Goal: Task Accomplishment & Management: Complete application form

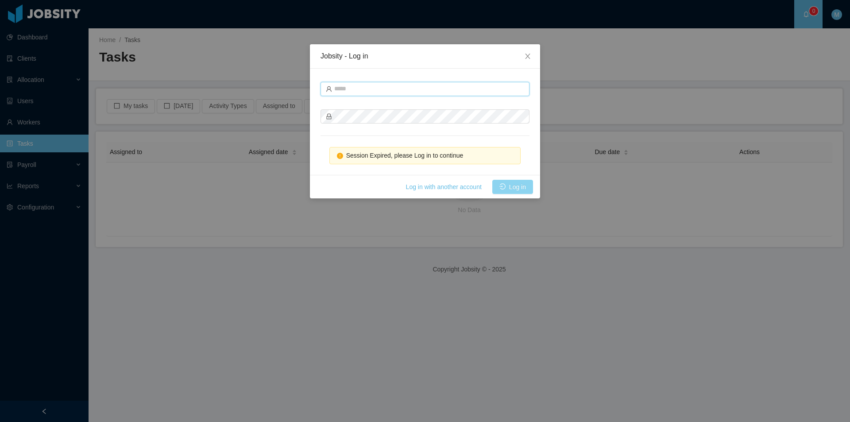
type input "**********"
click at [512, 190] on button "Log in" at bounding box center [513, 187] width 41 height 14
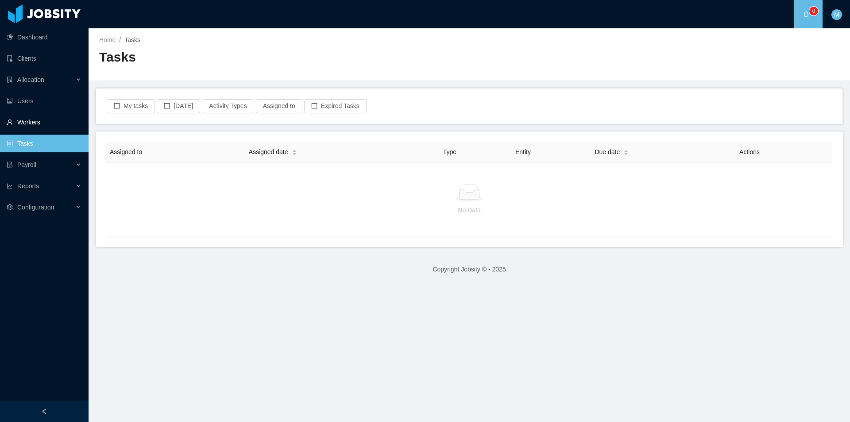
click at [36, 127] on link "Workers" at bounding box center [44, 122] width 75 height 18
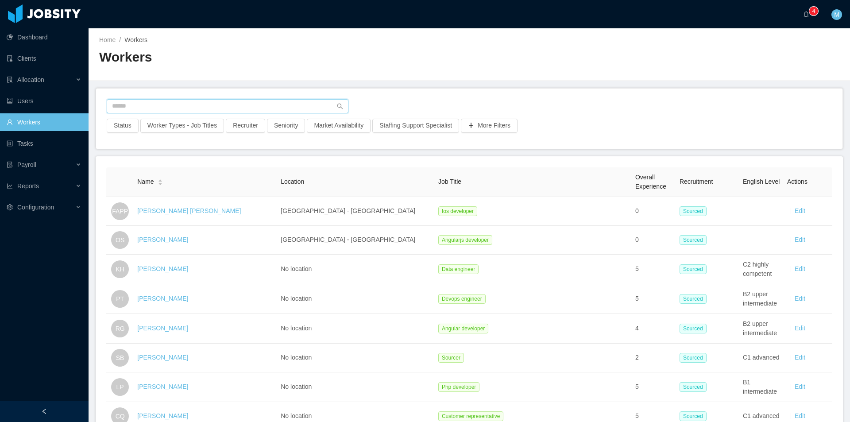
click at [136, 112] on input "text" at bounding box center [228, 106] width 242 height 14
click at [137, 111] on input "text" at bounding box center [228, 106] width 242 height 14
paste input "**********"
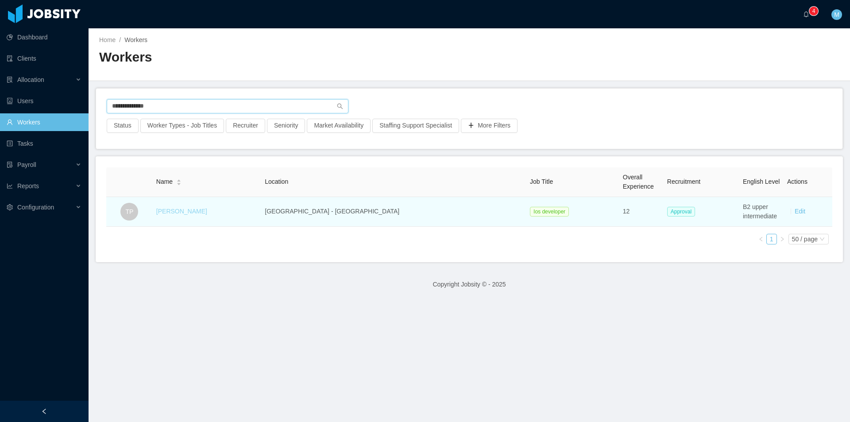
type input "**********"
click at [191, 213] on link "[PERSON_NAME]" at bounding box center [181, 211] width 51 height 7
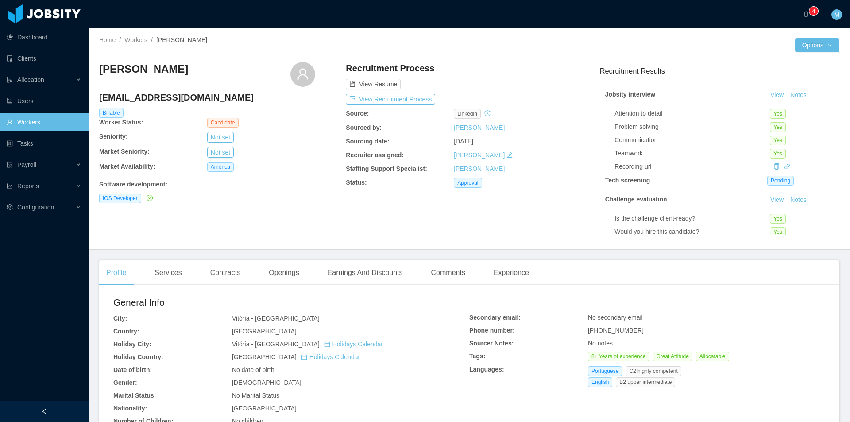
scroll to position [48, 0]
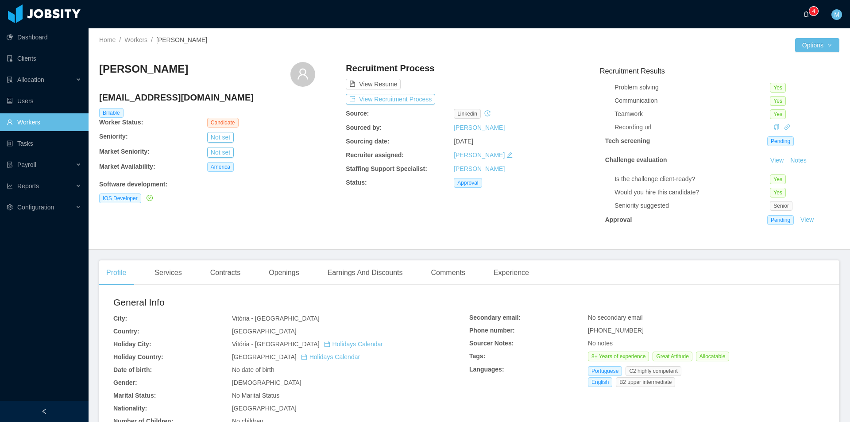
click at [811, 16] on span "0 1 2 3 4 5 6 7 8 9 0 1 2 3 4 5 6 7 8 9 0 1 2 3 4 5 6 7 8 9" at bounding box center [808, 14] width 11 height 6
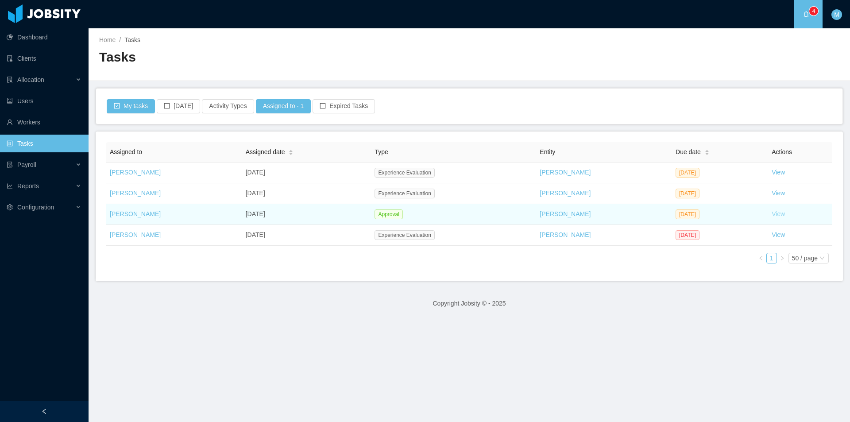
click at [772, 215] on link "View" at bounding box center [778, 213] width 13 height 7
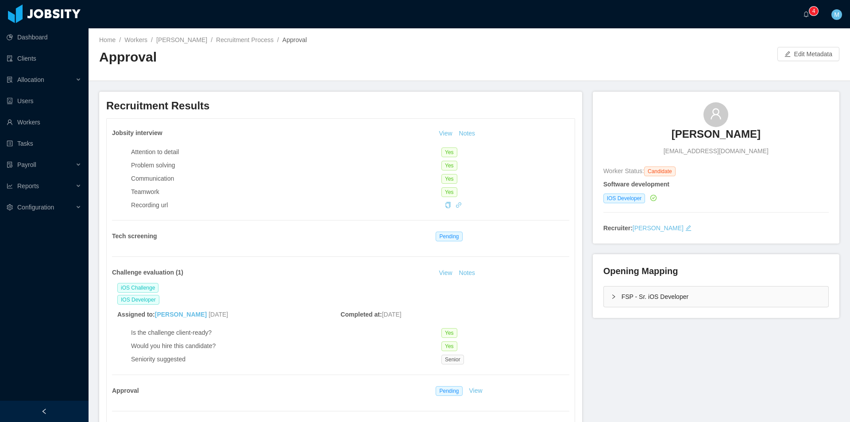
click at [469, 268] on button "Notes" at bounding box center [467, 273] width 23 height 11
click button "OK"
click at [469, 128] on button "Notes" at bounding box center [467, 133] width 23 height 11
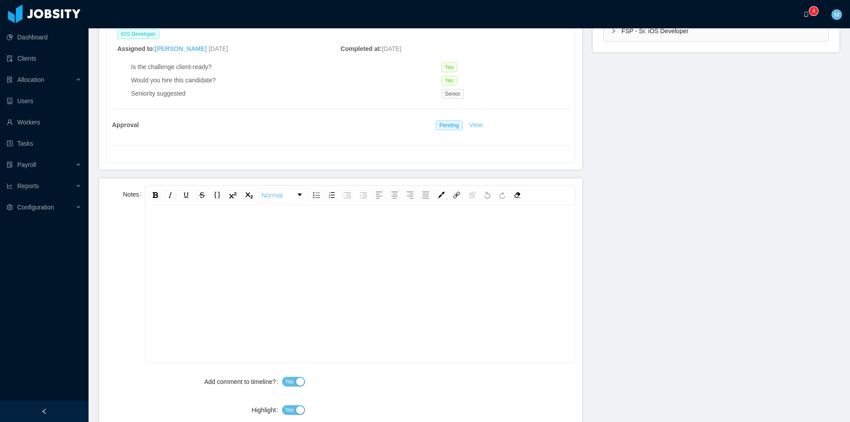
scroll to position [310, 0]
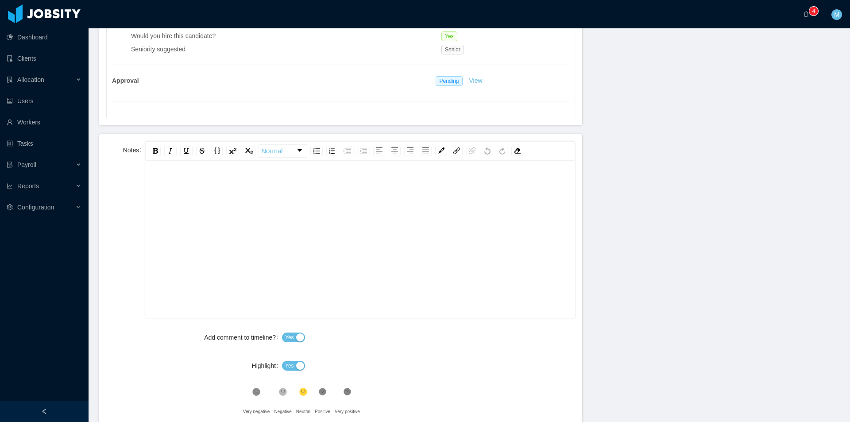
click at [297, 208] on div "rdw-editor" at bounding box center [360, 233] width 416 height 155
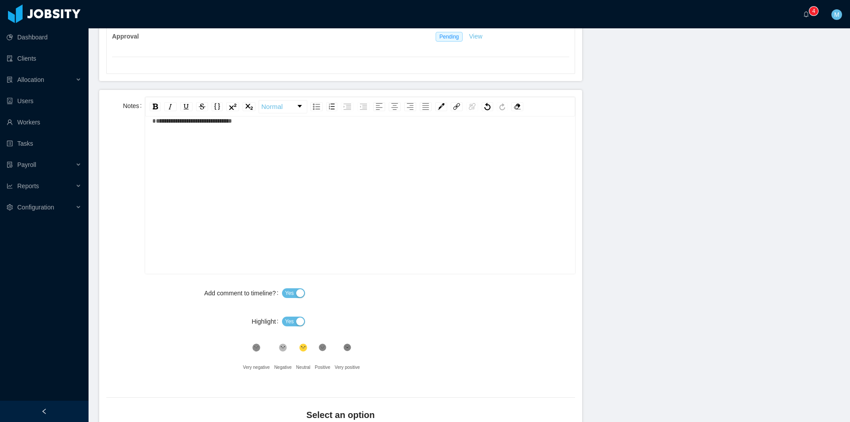
drag, startPoint x: 291, startPoint y: 330, endPoint x: 301, endPoint y: 333, distance: 10.1
click at [294, 330] on div "Yes" at bounding box center [428, 322] width 293 height 18
drag, startPoint x: 291, startPoint y: 322, endPoint x: 299, endPoint y: 327, distance: 10.0
click at [295, 323] on button "Yes" at bounding box center [293, 322] width 23 height 10
click at [261, 346] on icon ".st1{fill:#232323}" at bounding box center [256, 347] width 9 height 9
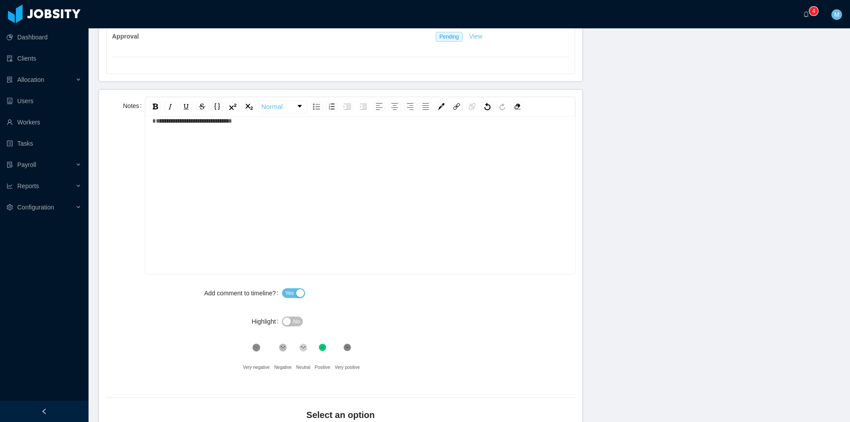
scroll to position [448, 0]
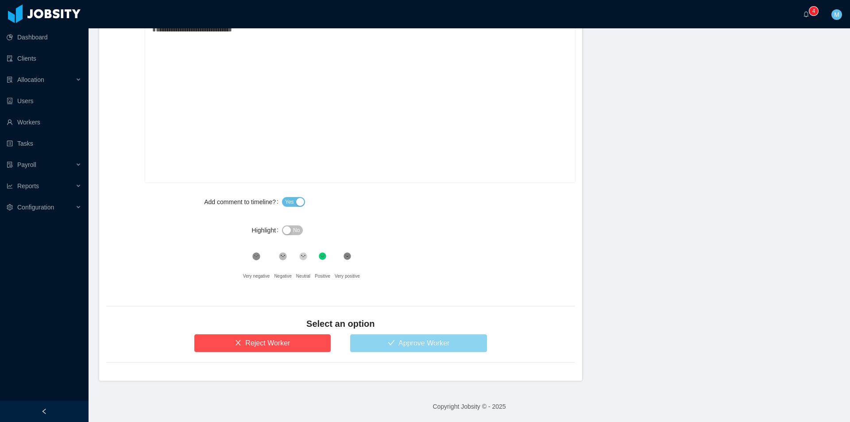
click at [413, 341] on button "Approve Worker" at bounding box center [418, 343] width 137 height 18
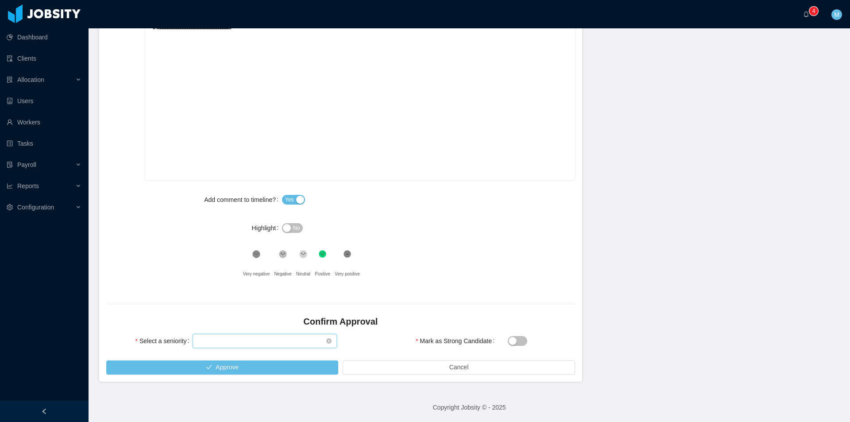
click at [250, 343] on div "Select seniority" at bounding box center [262, 340] width 128 height 13
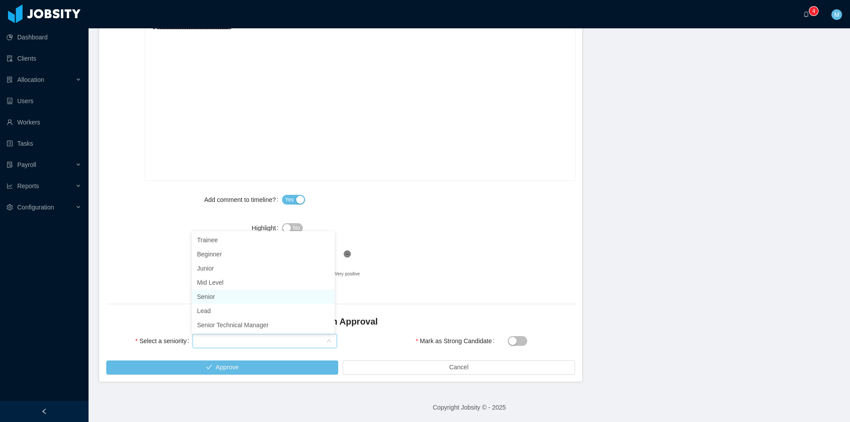
click at [237, 295] on li "Senior" at bounding box center [263, 297] width 143 height 14
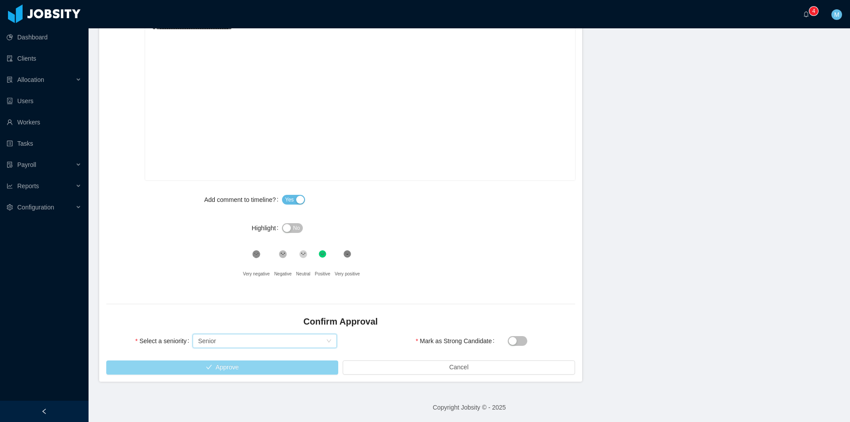
click at [276, 365] on button "Approve" at bounding box center [222, 368] width 232 height 14
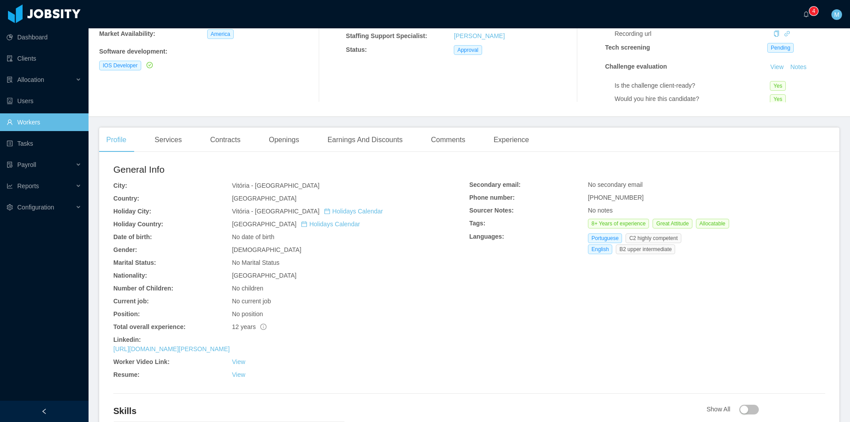
scroll to position [177, 0]
